Goal: Browse casually: Explore the website without a specific task or goal

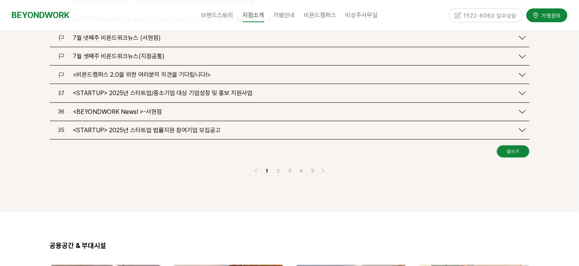
scroll to position [1151, 0]
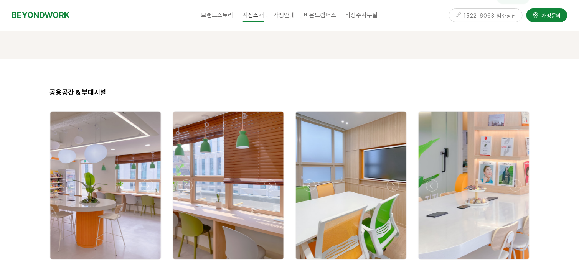
click at [106, 170] on div at bounding box center [105, 186] width 110 height 148
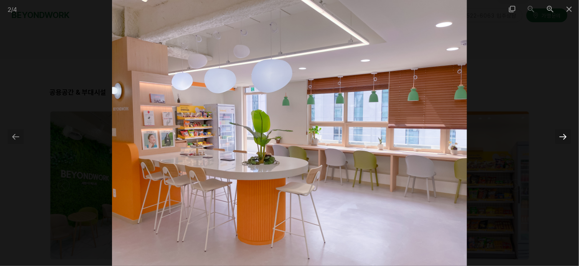
click at [563, 137] on div at bounding box center [563, 136] width 16 height 15
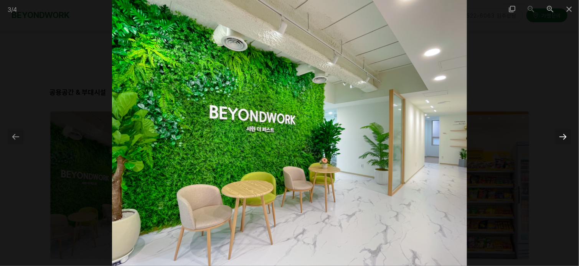
click at [563, 137] on div at bounding box center [563, 136] width 16 height 15
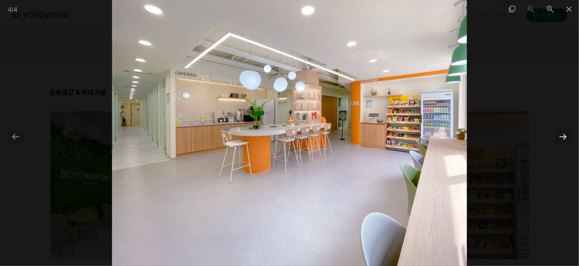
click at [563, 137] on div at bounding box center [563, 136] width 16 height 15
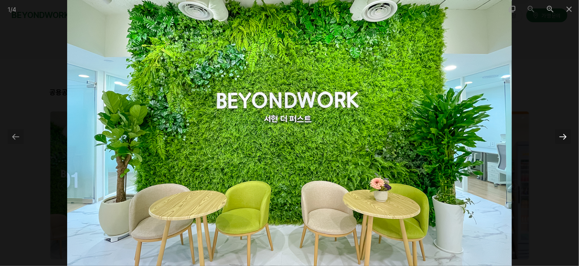
click at [563, 137] on div at bounding box center [563, 136] width 16 height 15
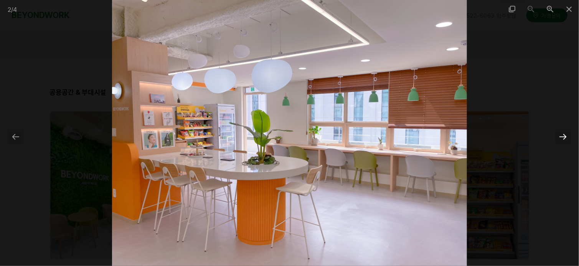
click at [563, 137] on div at bounding box center [563, 136] width 16 height 15
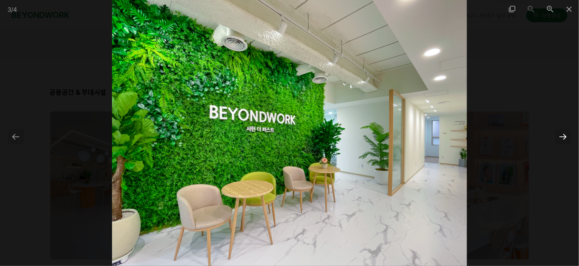
click at [563, 137] on div at bounding box center [563, 136] width 16 height 15
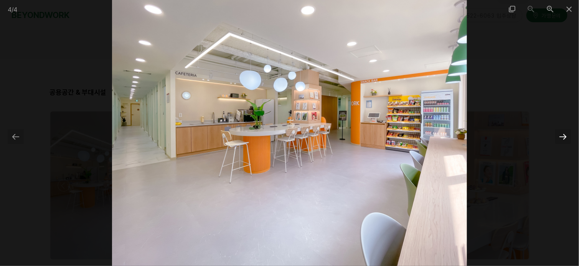
click at [563, 137] on div at bounding box center [563, 136] width 16 height 15
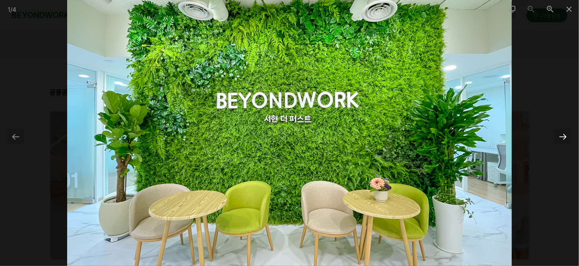
click at [563, 137] on div at bounding box center [563, 136] width 16 height 15
click at [22, 137] on div at bounding box center [16, 136] width 16 height 15
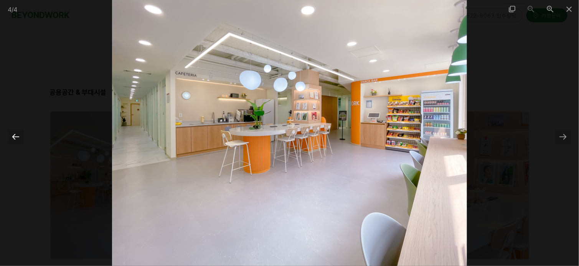
click at [22, 137] on div at bounding box center [16, 136] width 16 height 15
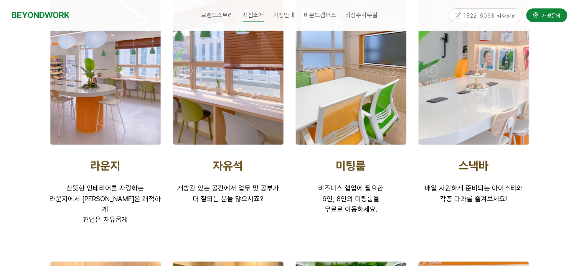
scroll to position [1189, 0]
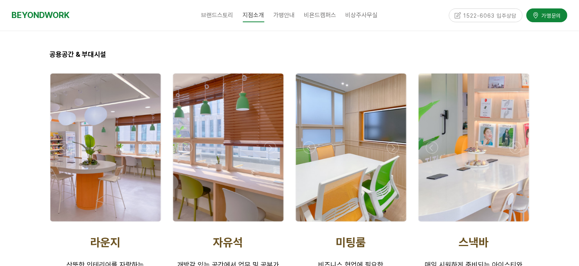
click at [130, 144] on div at bounding box center [105, 148] width 110 height 148
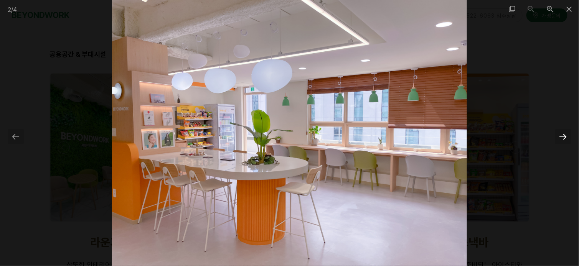
click at [561, 136] on div at bounding box center [563, 136] width 16 height 15
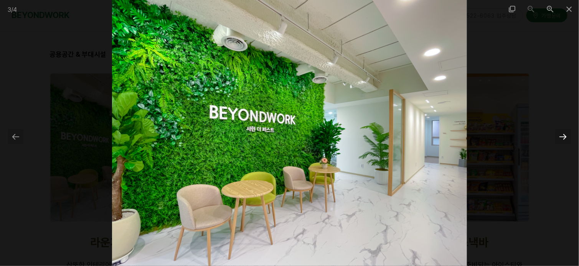
click at [562, 136] on div at bounding box center [563, 136] width 16 height 15
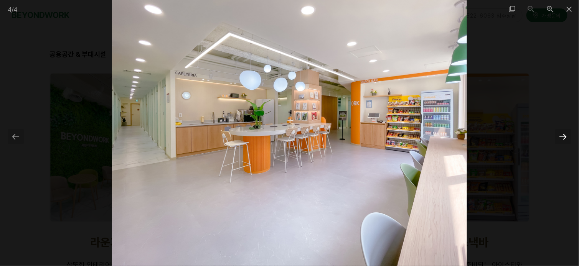
click at [562, 136] on div at bounding box center [563, 136] width 16 height 15
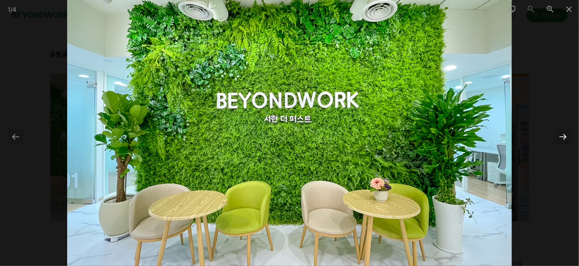
click at [562, 136] on div at bounding box center [563, 136] width 16 height 15
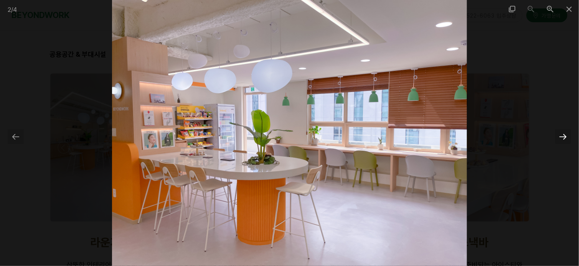
click at [562, 136] on div at bounding box center [563, 136] width 16 height 15
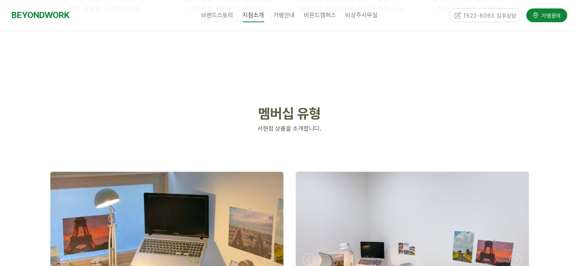
scroll to position [1835, 0]
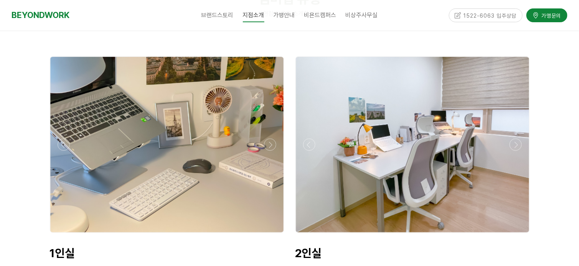
click at [400, 140] on div at bounding box center [412, 145] width 233 height 176
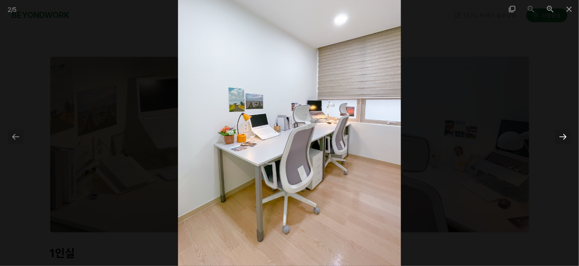
click at [566, 130] on div at bounding box center [563, 136] width 16 height 15
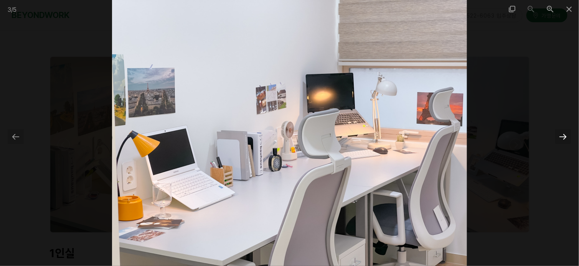
click at [566, 130] on div at bounding box center [563, 136] width 16 height 15
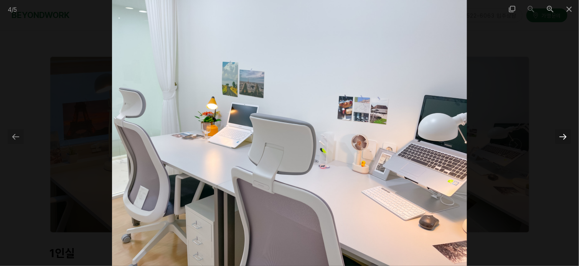
click at [566, 130] on div at bounding box center [563, 136] width 16 height 15
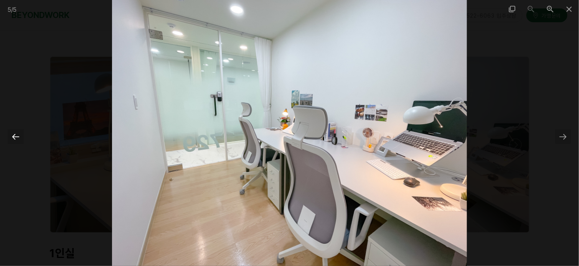
click at [11, 139] on div at bounding box center [16, 136] width 16 height 15
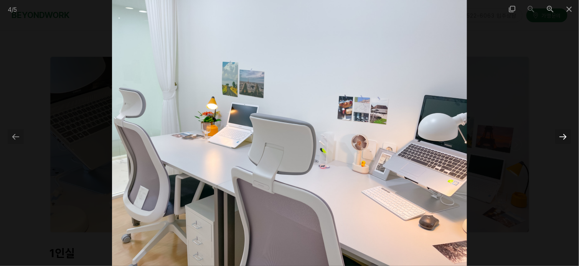
click at [567, 138] on div at bounding box center [563, 136] width 16 height 15
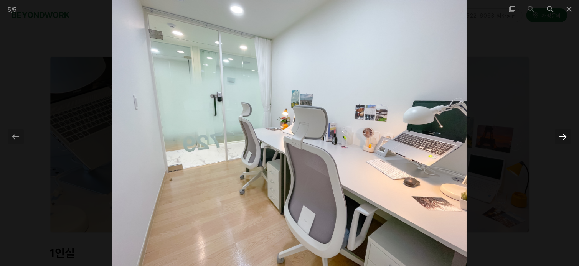
click at [567, 138] on div at bounding box center [563, 136] width 16 height 15
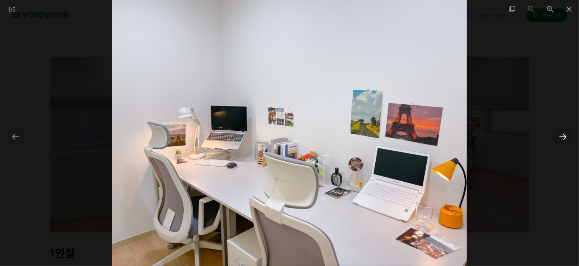
click at [567, 138] on div at bounding box center [563, 136] width 16 height 15
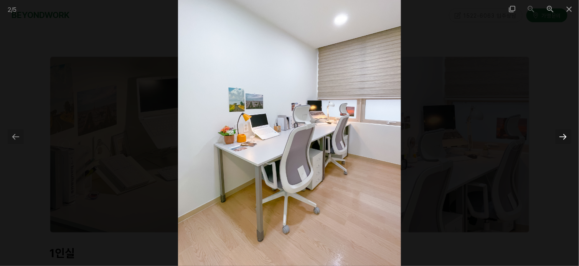
click at [567, 138] on div at bounding box center [563, 136] width 16 height 15
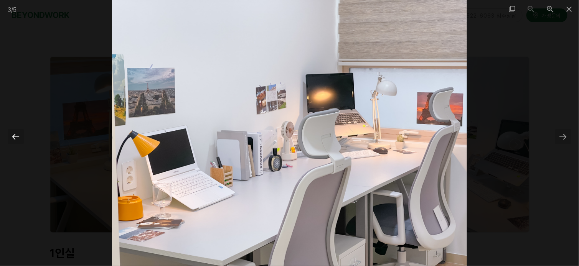
click at [13, 133] on div at bounding box center [16, 136] width 16 height 15
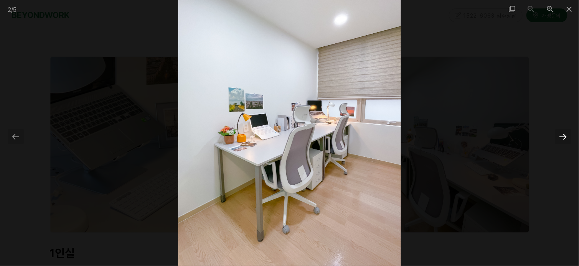
click at [563, 135] on div at bounding box center [563, 136] width 16 height 15
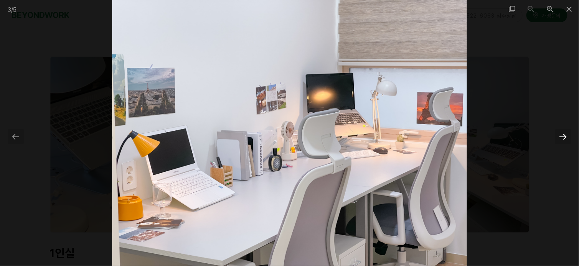
click at [563, 135] on div at bounding box center [563, 136] width 16 height 15
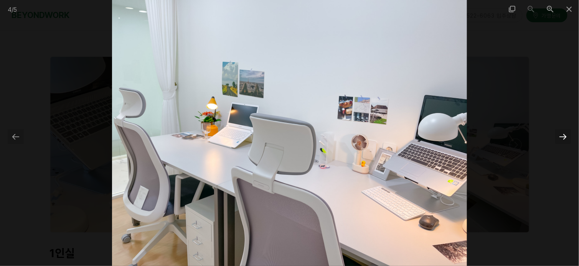
click at [563, 135] on div at bounding box center [563, 136] width 16 height 15
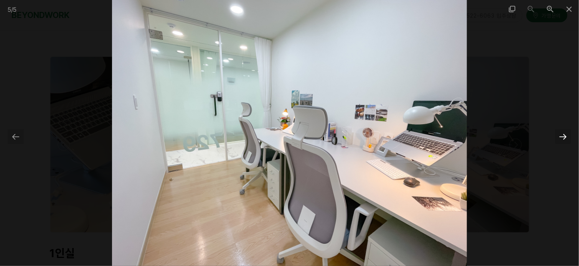
click at [563, 135] on div at bounding box center [563, 136] width 16 height 15
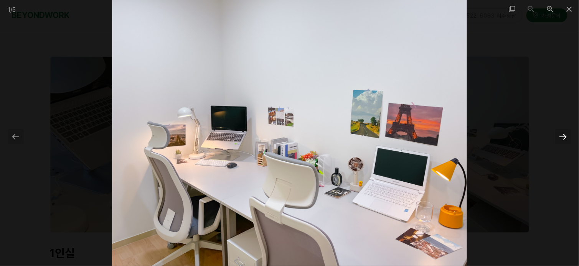
click at [563, 135] on div at bounding box center [563, 136] width 16 height 15
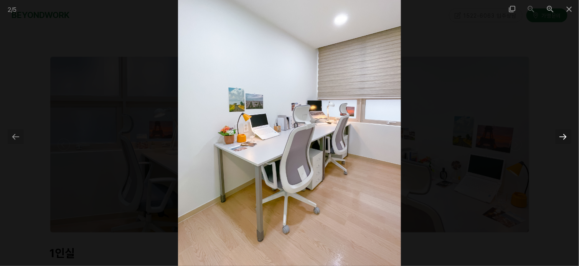
click at [563, 135] on div at bounding box center [563, 136] width 16 height 15
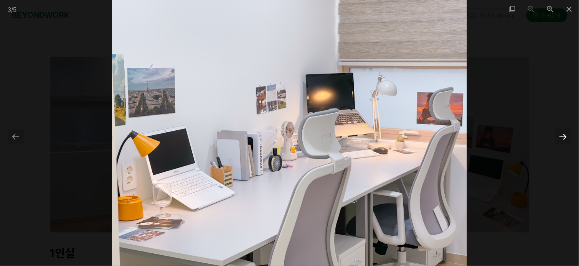
click at [563, 135] on div at bounding box center [563, 136] width 16 height 15
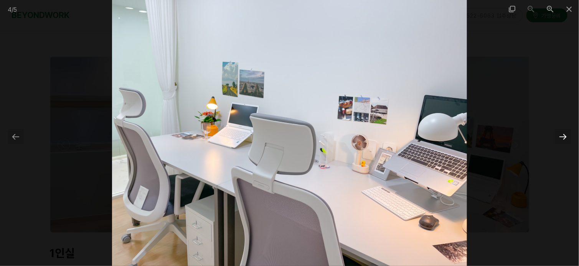
click at [563, 135] on div at bounding box center [563, 136] width 16 height 15
